Goal: Find specific page/section: Find specific page/section

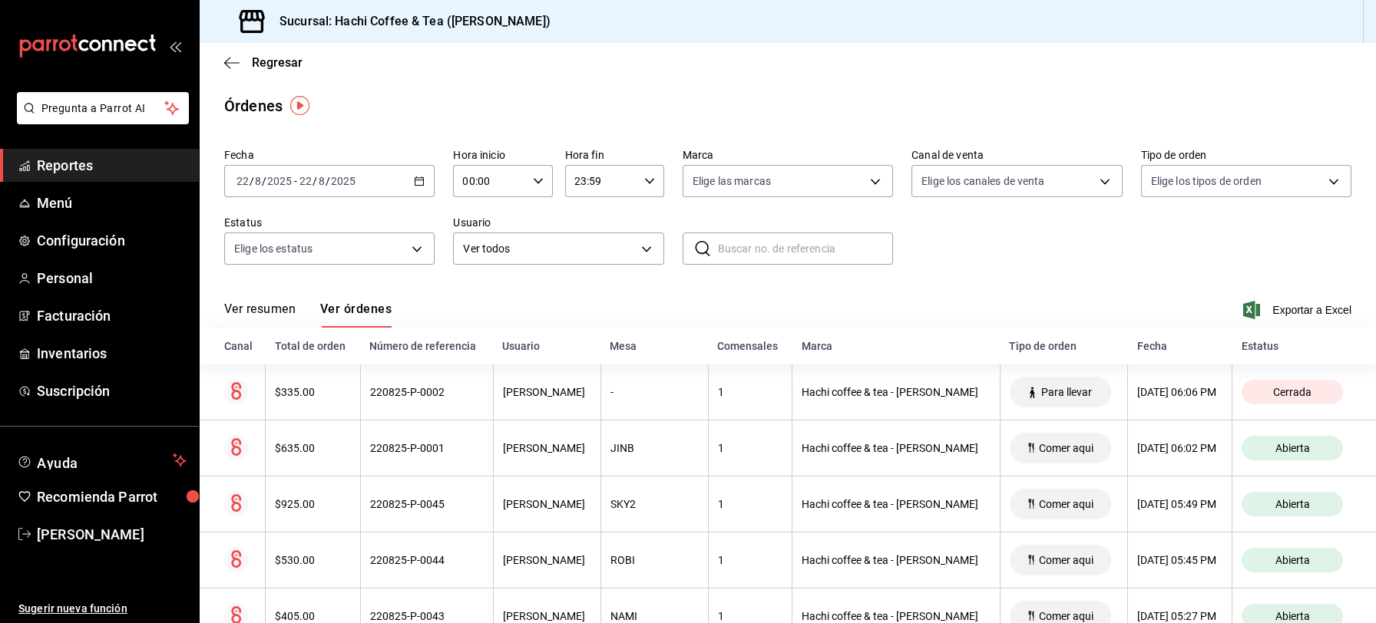
click at [132, 164] on span "Reportes" at bounding box center [112, 165] width 150 height 21
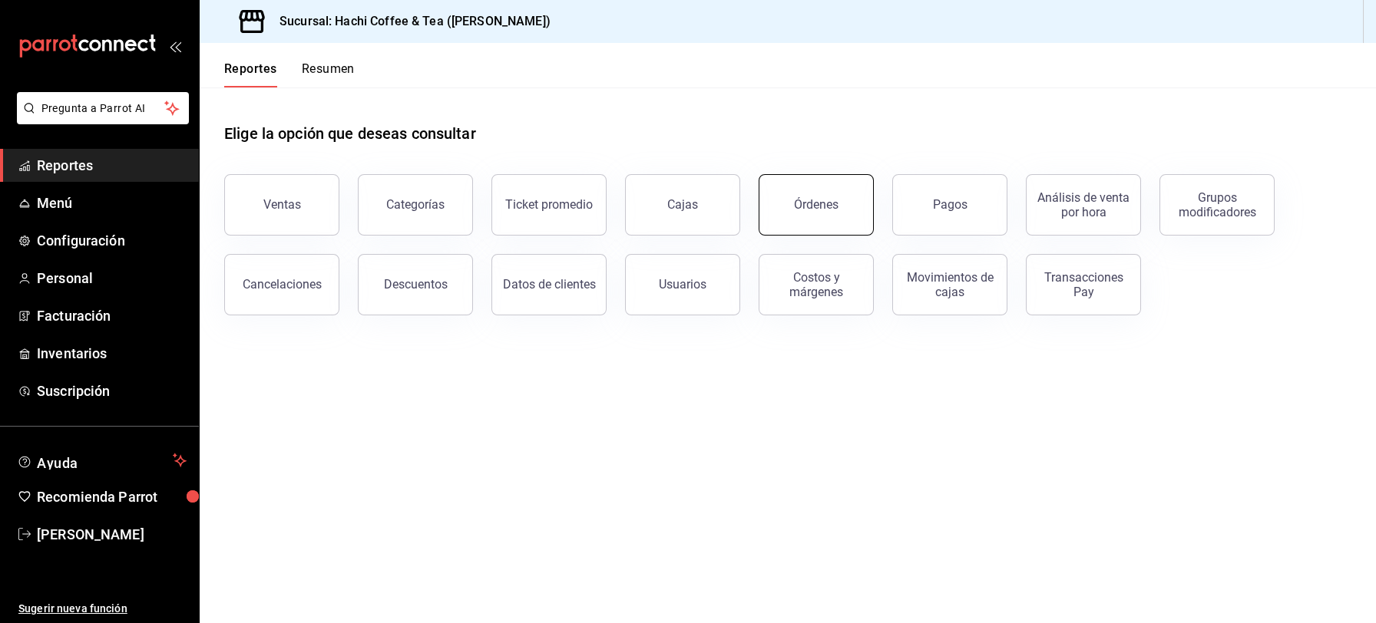
click at [803, 217] on button "Órdenes" at bounding box center [816, 204] width 115 height 61
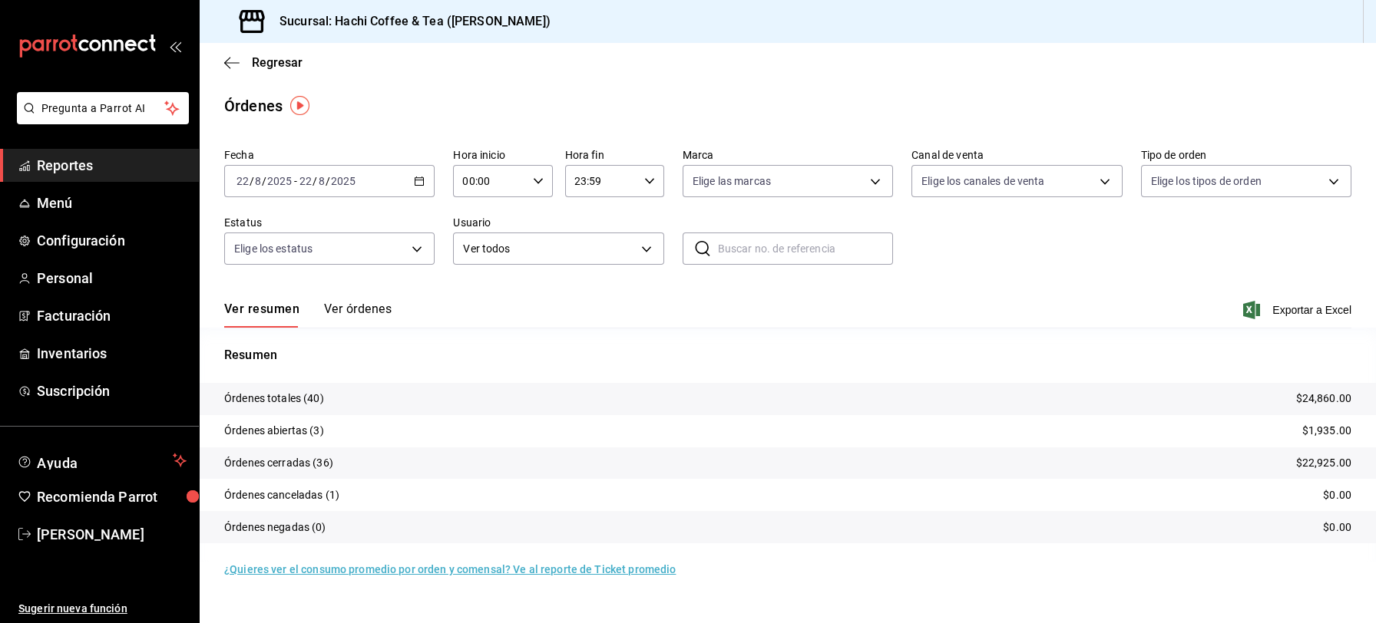
click at [78, 169] on span "Reportes" at bounding box center [112, 165] width 150 height 21
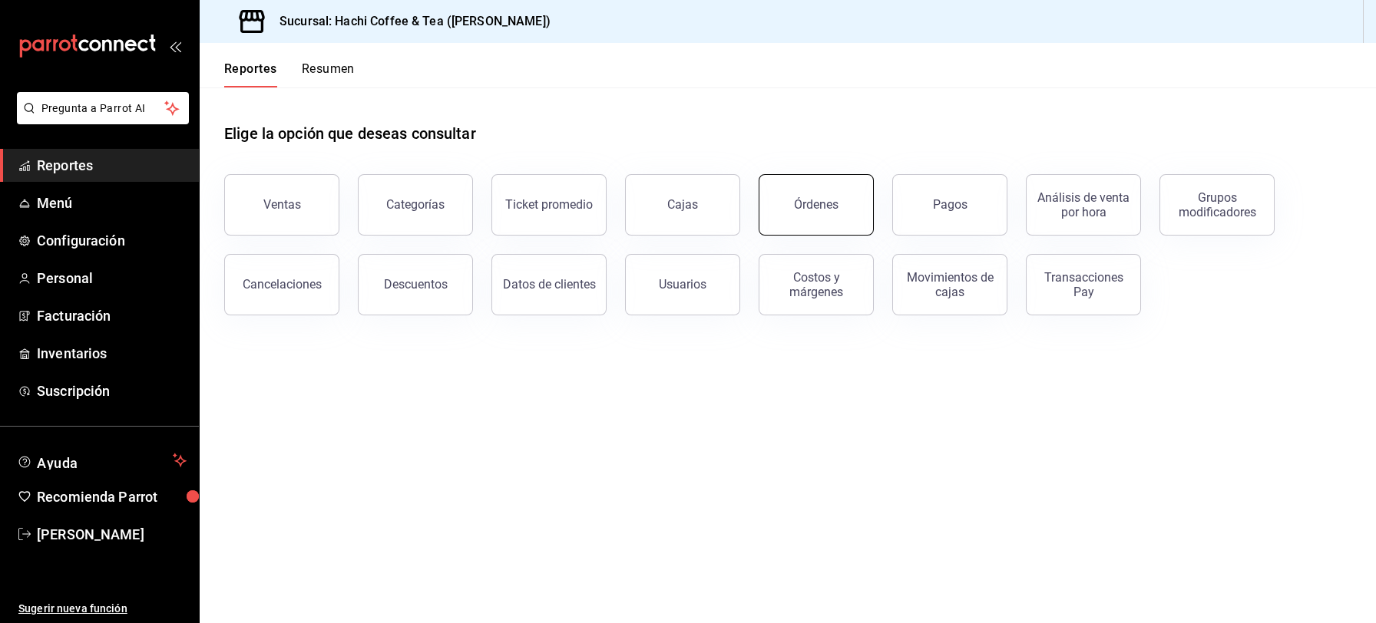
click at [817, 204] on div "Órdenes" at bounding box center [816, 204] width 45 height 15
